Goal: Check status: Check status

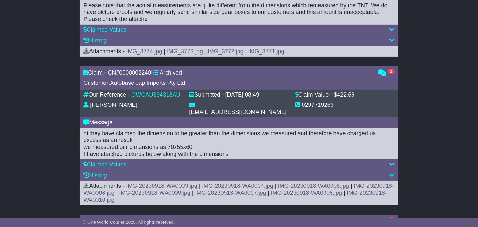
scroll to position [318, 0]
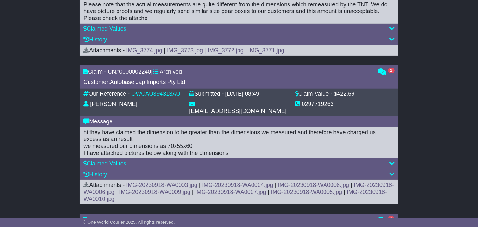
click at [392, 160] on icon at bounding box center [391, 163] width 5 height 6
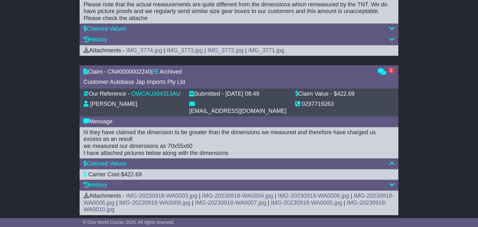
click at [392, 160] on icon at bounding box center [391, 163] width 5 height 6
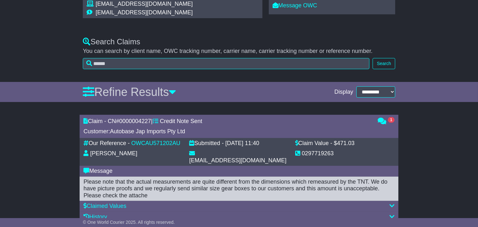
scroll to position [0, 0]
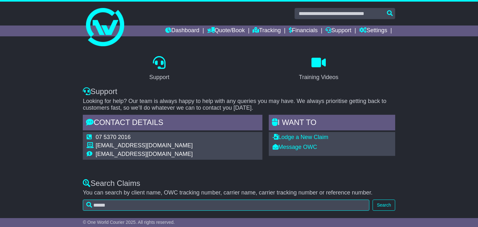
drag, startPoint x: 197, startPoint y: 0, endPoint x: 42, endPoint y: 142, distance: 210.3
click at [42, 142] on div "Support Training Videos Support Looking for help? Our team is always happy to h…" at bounding box center [239, 109] width 478 height 125
click at [265, 30] on link "Tracking" at bounding box center [267, 30] width 28 height 11
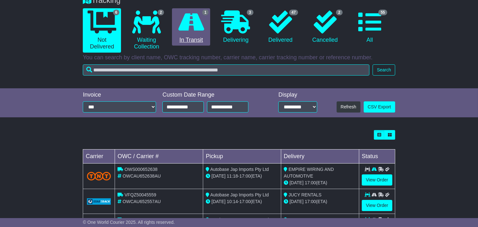
scroll to position [167, 0]
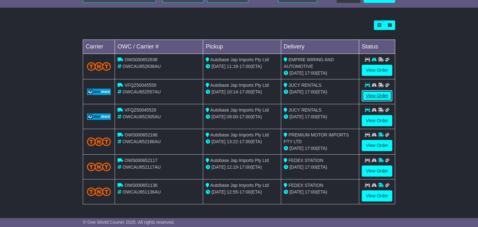
click at [371, 97] on link "View Order" at bounding box center [377, 95] width 31 height 11
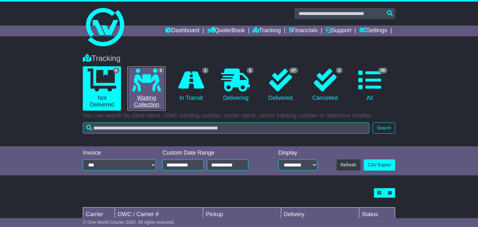
click at [152, 102] on link "2 Waiting Collection" at bounding box center [146, 88] width 38 height 44
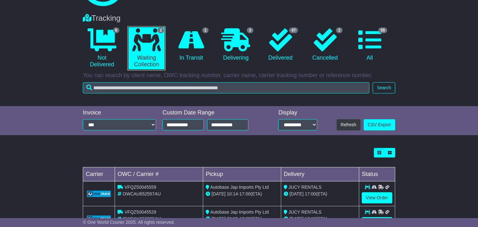
scroll to position [67, 0]
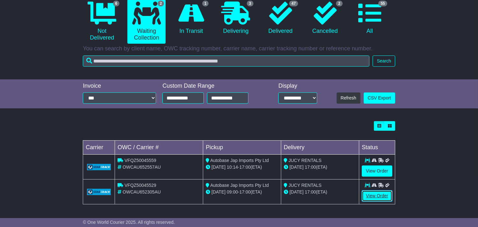
click at [379, 201] on link "View Order" at bounding box center [377, 195] width 31 height 11
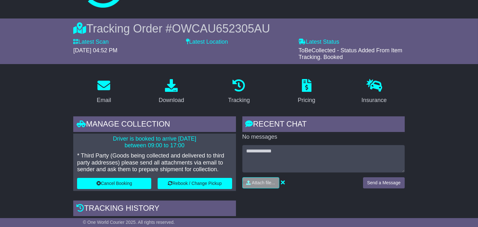
scroll to position [35, 0]
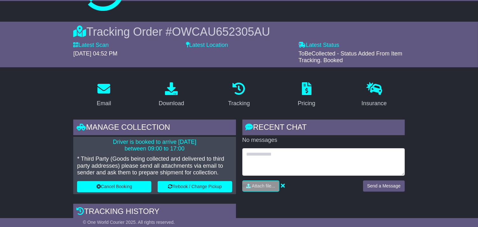
click at [380, 157] on textarea at bounding box center [323, 161] width 162 height 27
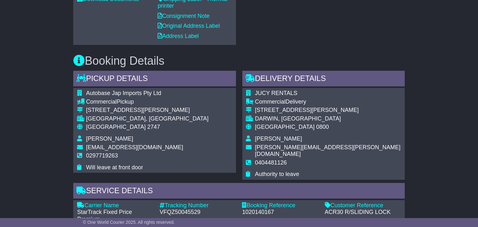
scroll to position [354, 0]
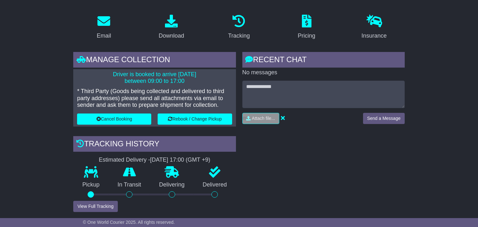
scroll to position [71, 0]
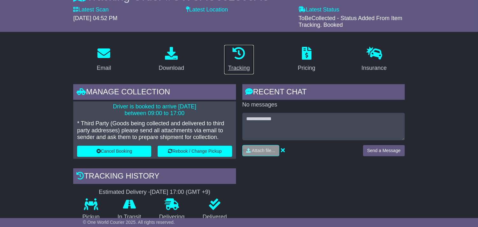
click at [241, 59] on p at bounding box center [239, 54] width 22 height 14
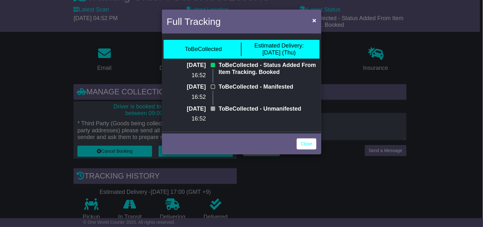
click at [322, 144] on div "Full Tracking × ToBeCollected Estimated Delivery: 02 Oct (Thu) 29 Sep 2025 16:5…" at bounding box center [241, 113] width 483 height 227
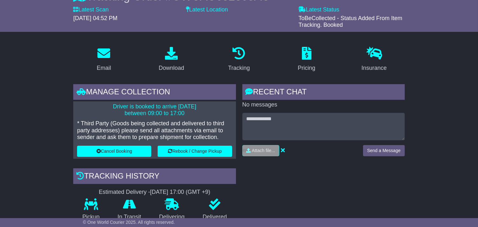
click at [313, 144] on div "Attach file... Send a Message" at bounding box center [323, 137] width 162 height 48
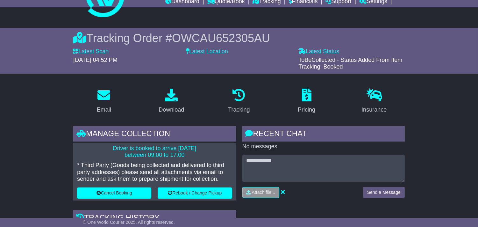
scroll to position [0, 0]
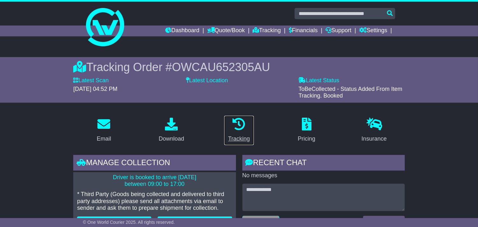
click at [243, 138] on div "Tracking" at bounding box center [239, 138] width 22 height 9
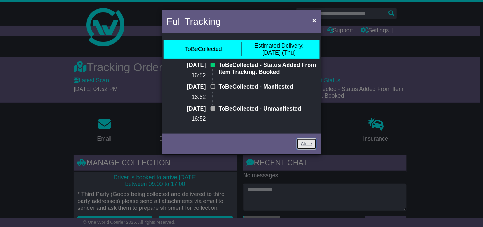
click at [303, 145] on link "Close" at bounding box center [307, 143] width 20 height 11
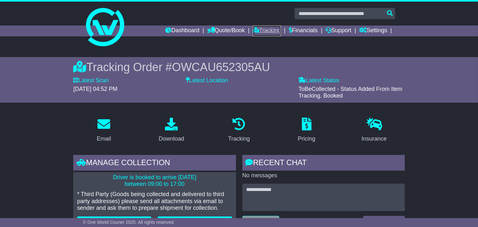
click at [255, 33] on link "Tracking" at bounding box center [267, 30] width 28 height 11
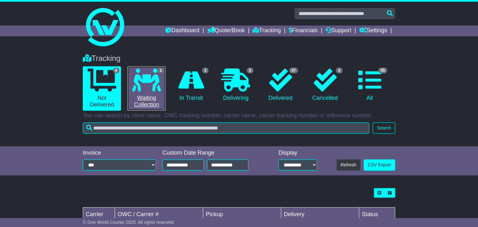
click at [152, 79] on icon at bounding box center [146, 79] width 29 height 23
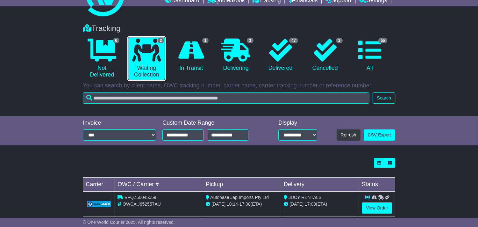
scroll to position [67, 0]
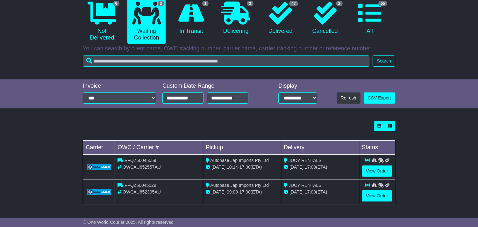
click at [288, 159] on span "JUCY RENTALS" at bounding box center [304, 160] width 33 height 5
click at [381, 172] on link "View Order" at bounding box center [377, 170] width 31 height 11
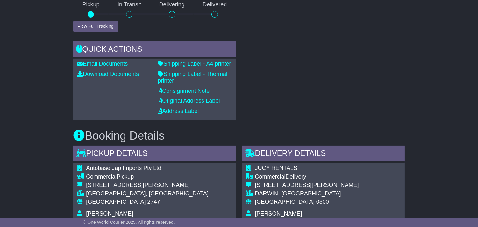
scroll to position [495, 0]
